Goal: Check status: Check status

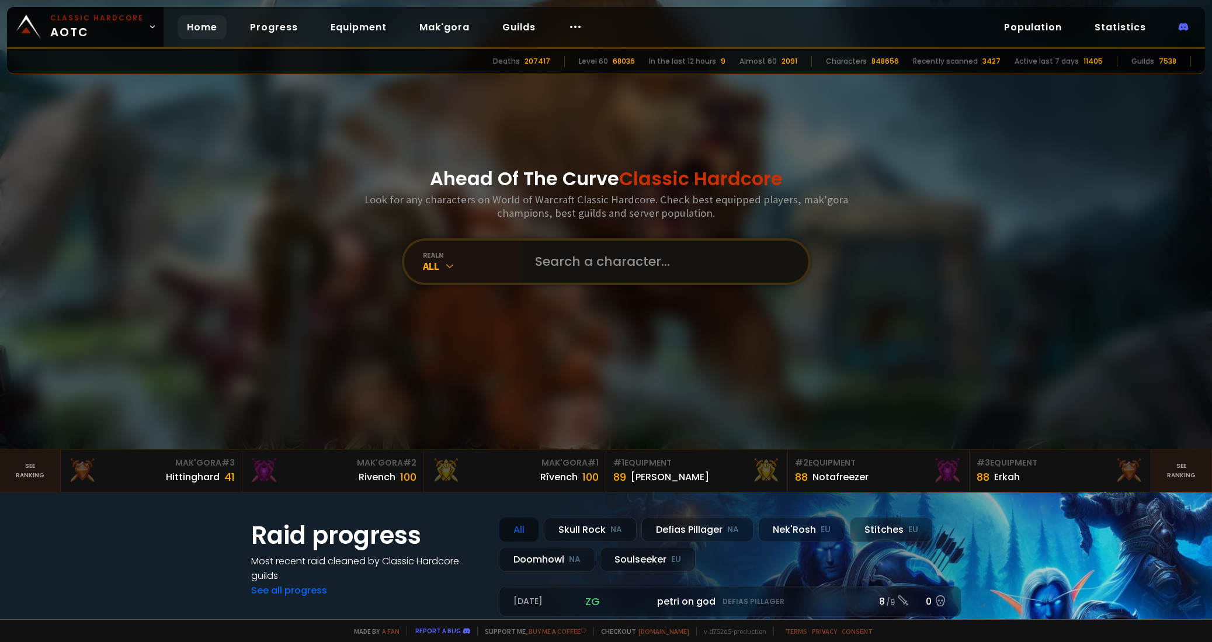
click at [604, 264] on input "text" at bounding box center [661, 262] width 266 height 42
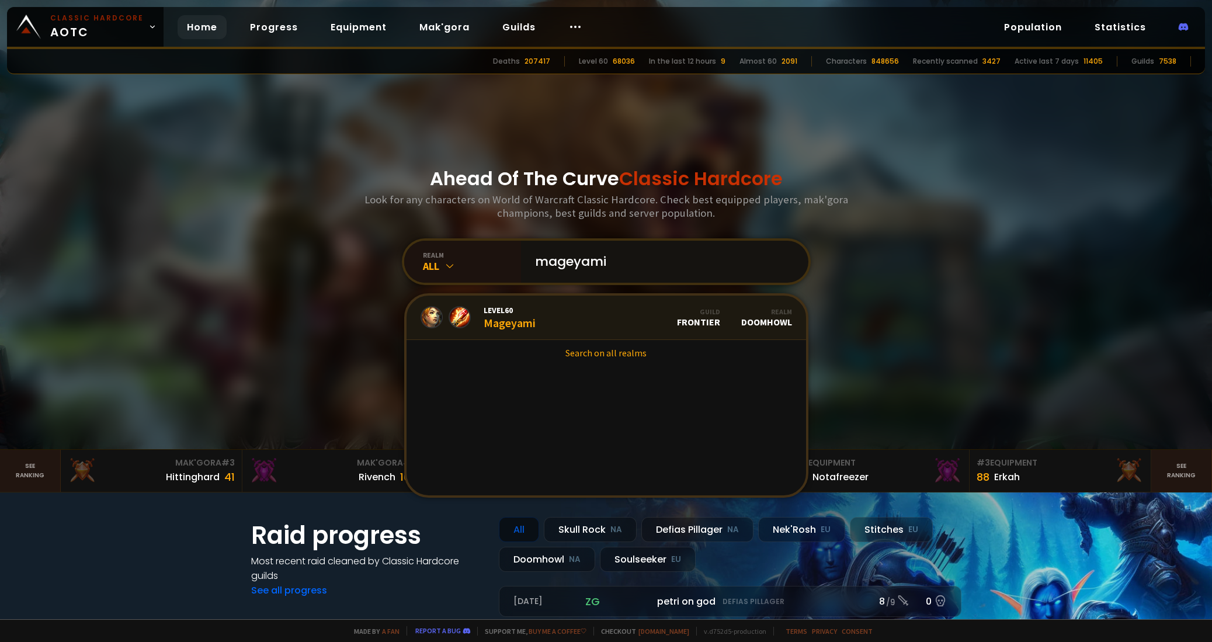
type input "mageyami"
click at [536, 316] on link "Level 60 Mageyami Guild Frontier Realm Doomhowl" at bounding box center [607, 318] width 400 height 44
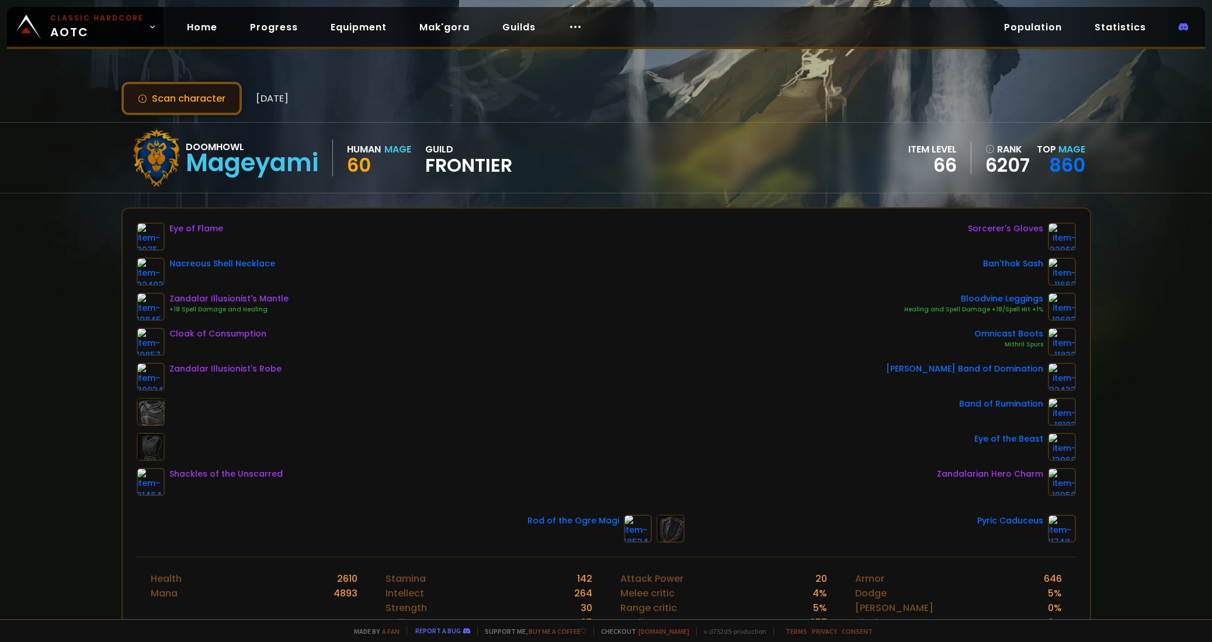
click at [222, 98] on button "Scan character" at bounding box center [182, 98] width 120 height 33
click at [189, 93] on button "Scan character" at bounding box center [182, 98] width 120 height 33
click at [194, 161] on div "Mageyami" at bounding box center [252, 163] width 133 height 18
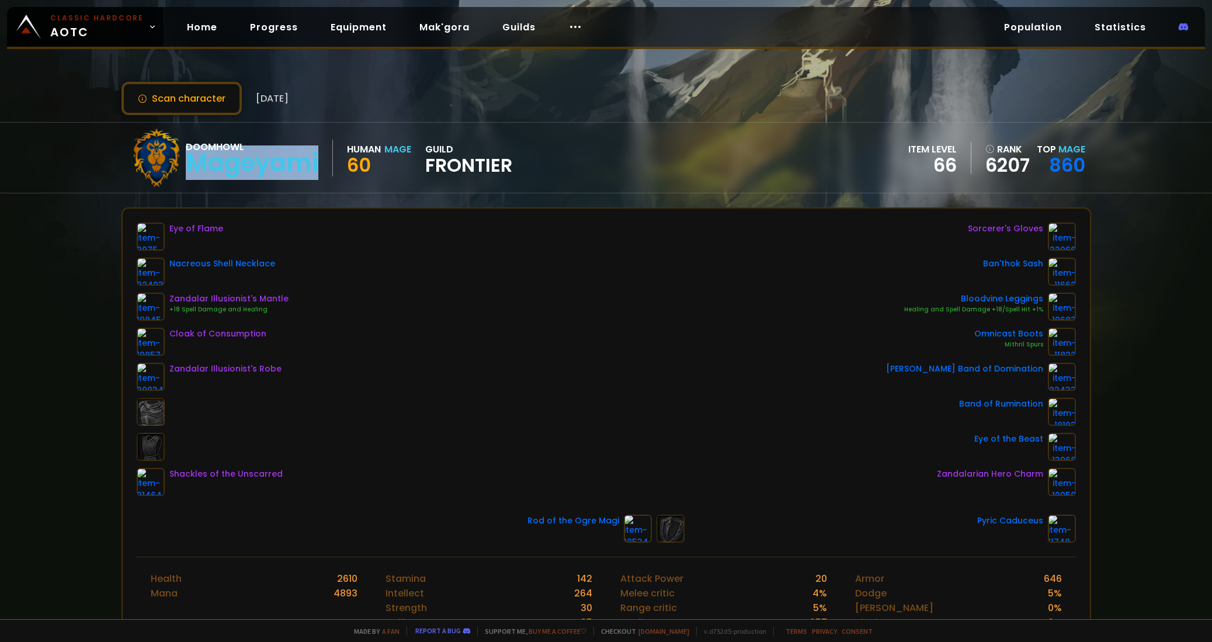
drag, startPoint x: 189, startPoint y: 162, endPoint x: 321, endPoint y: 163, distance: 132.1
click at [321, 163] on div "Doomhowl Mageyami" at bounding box center [259, 158] width 147 height 37
copy div "Mageyami"
click at [188, 102] on button "Scan character" at bounding box center [182, 98] width 120 height 33
click at [187, 101] on button "Scan character" at bounding box center [182, 98] width 120 height 33
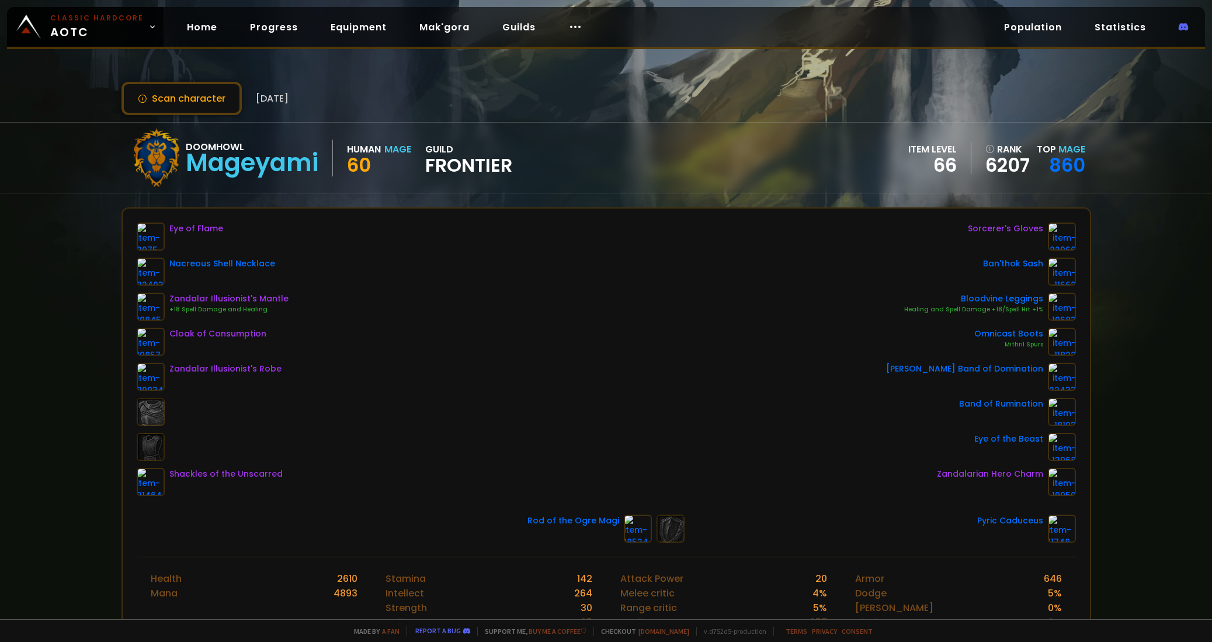
click at [261, 163] on div "Mageyami" at bounding box center [252, 163] width 133 height 18
drag, startPoint x: 192, startPoint y: 161, endPoint x: 321, endPoint y: 164, distance: 128.6
click at [321, 164] on div "Doomhowl Mageyami" at bounding box center [259, 158] width 147 height 37
copy div "Mageyami"
